Goal: Transaction & Acquisition: Purchase product/service

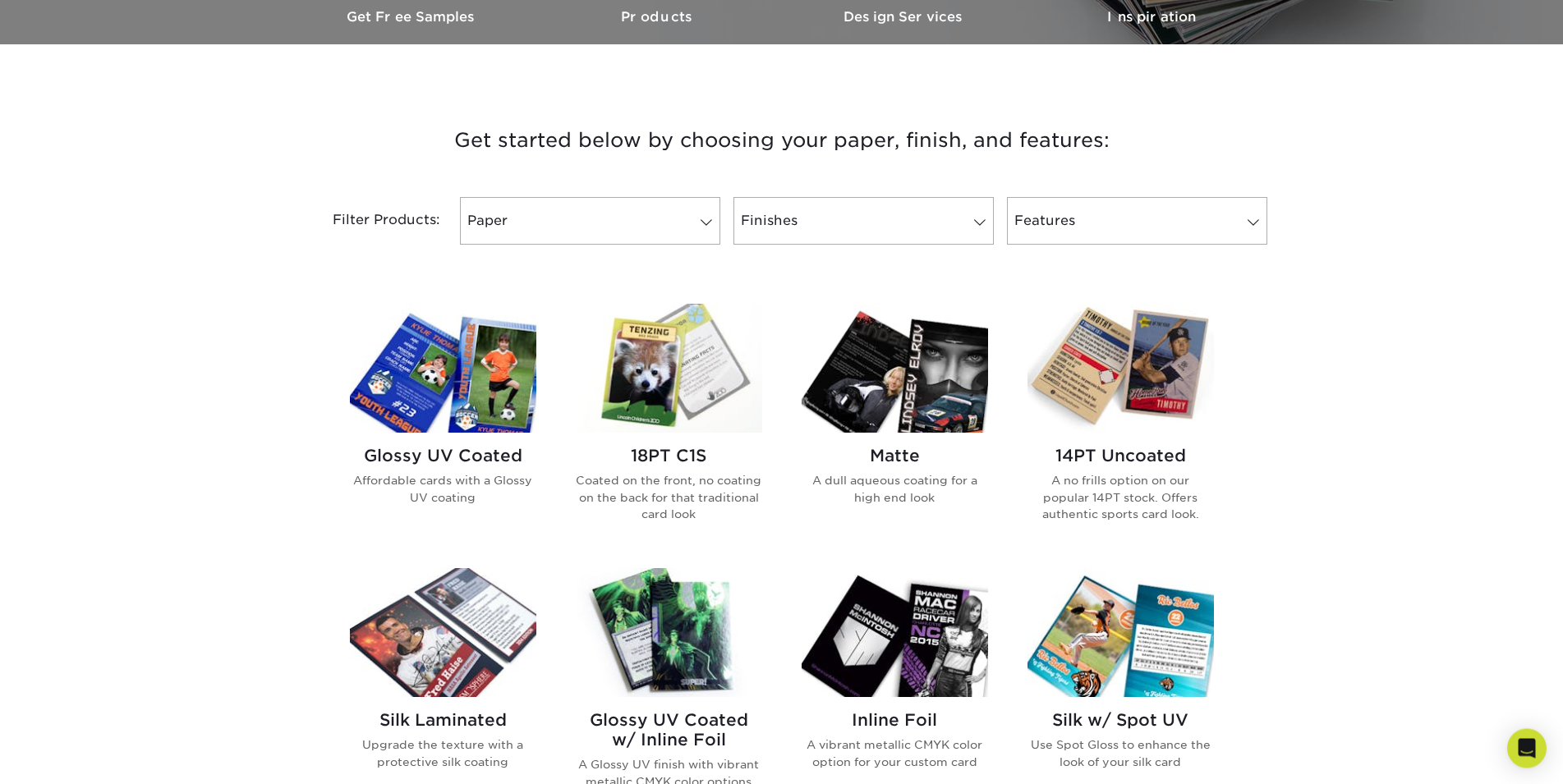
scroll to position [586, 0]
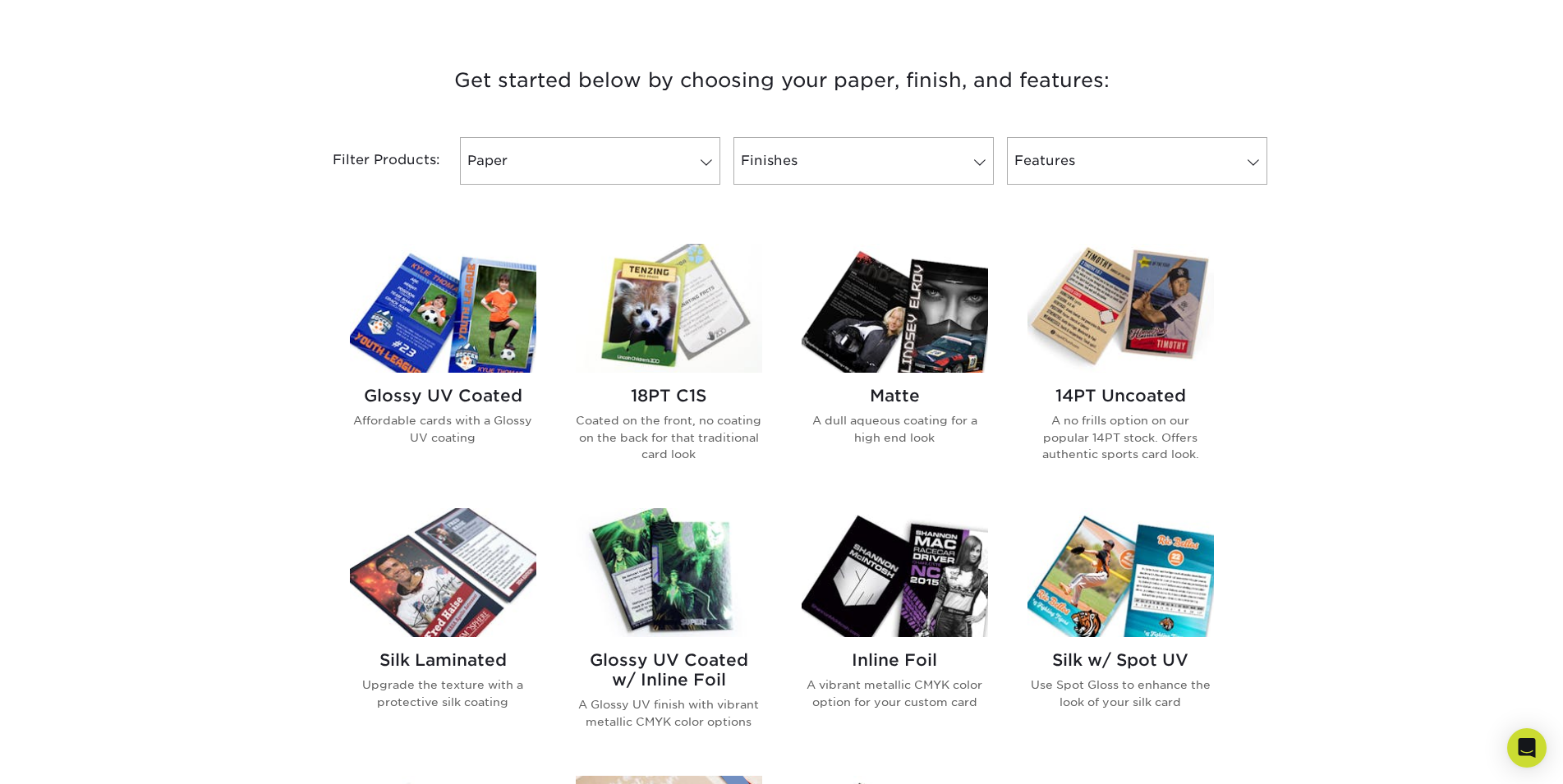
click at [426, 324] on img at bounding box center [443, 308] width 187 height 129
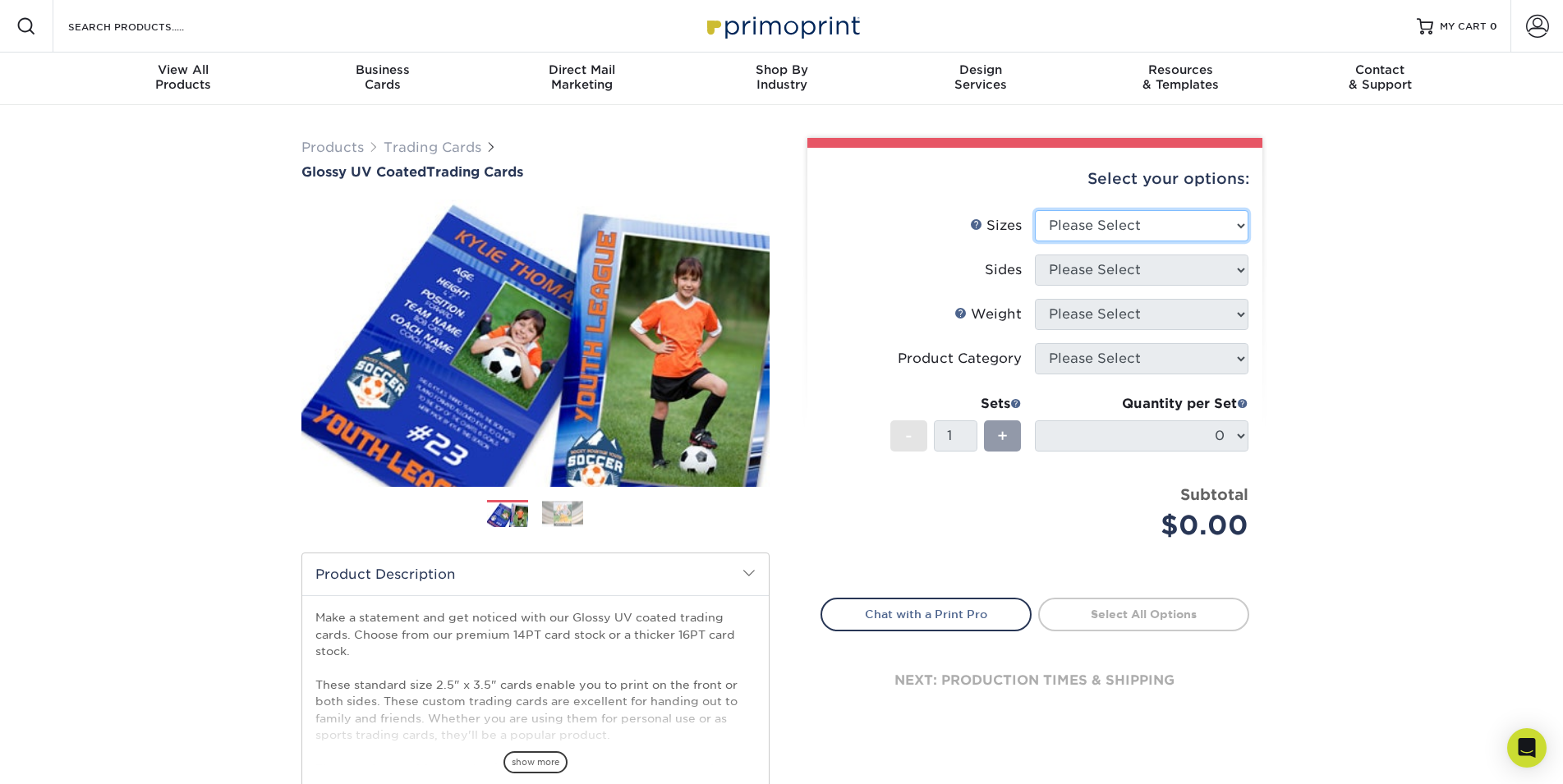
click at [1034, 210] on select "Please Select 2.5" x 3.5"" at bounding box center [1141, 226] width 214 height 31
select select "2.50x3.50"
click option "2.5" x 3.5"" at bounding box center [0, 0] width 0 height 0
click at [1034, 255] on select "Please Select Print Both Sides Print Front Only" at bounding box center [1141, 270] width 214 height 31
select select "13abbda7-1d64-4f25-8bb2-c179b224825d"
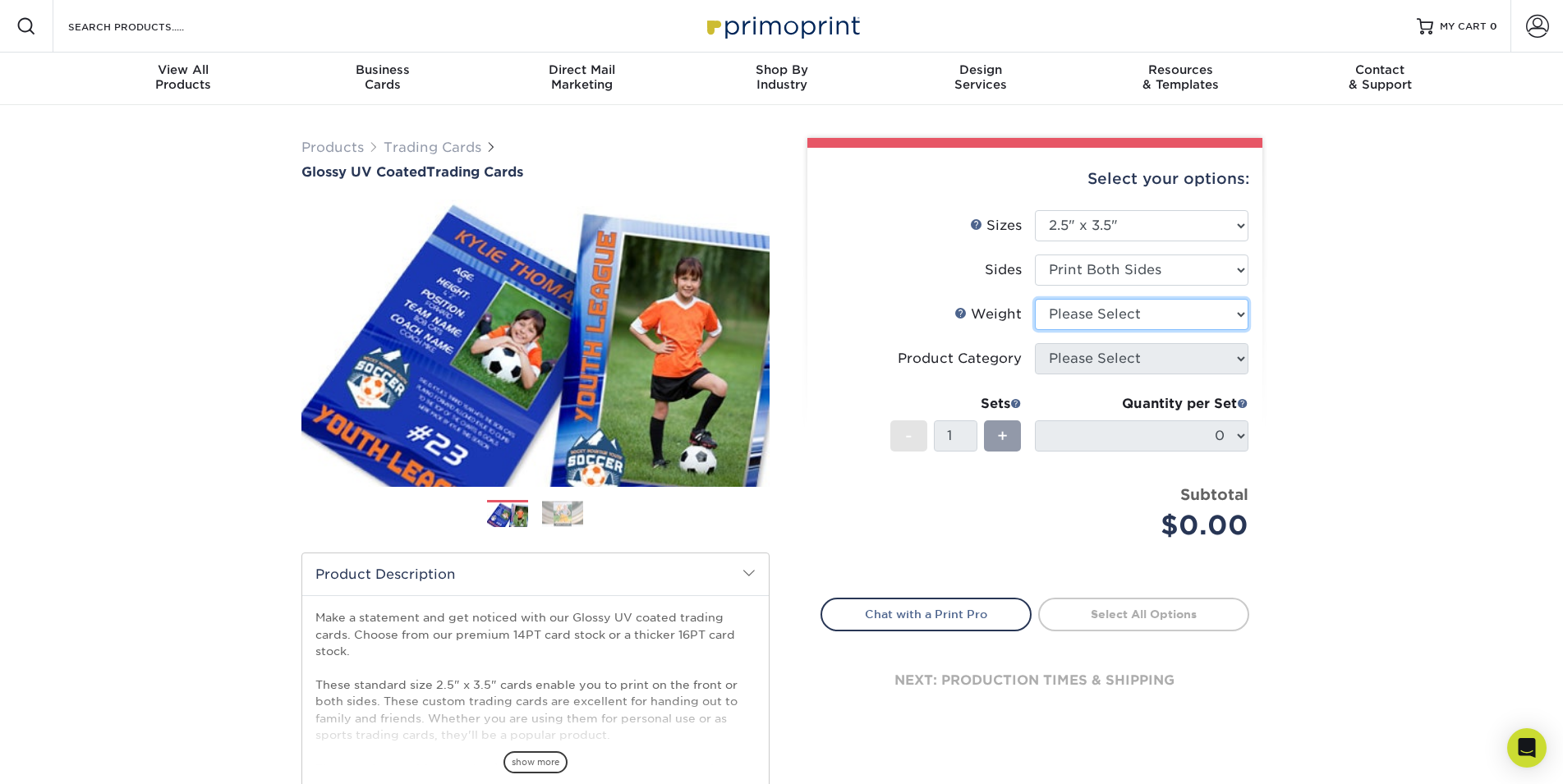
click at [1034, 299] on select "Please Select 16PT 14PT 18PT C1S" at bounding box center [1141, 315] width 214 height 31
click at [1180, 309] on select "Please Select 16PT 14PT 18PT C1S" at bounding box center [1141, 315] width 214 height 31
